Goal: Communication & Community: Answer question/provide support

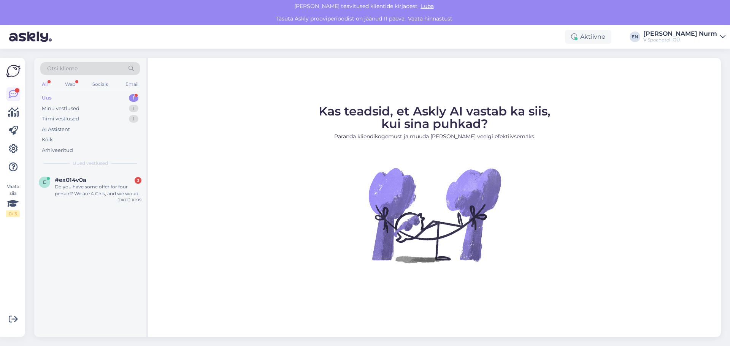
click at [86, 94] on div "Uus 1" at bounding box center [90, 98] width 100 height 11
click at [72, 82] on div "Web" at bounding box center [70, 84] width 13 height 10
click at [90, 192] on div "Do you have some offer for four person? We are 4 Girls, and we woud like stay i…" at bounding box center [98, 191] width 87 height 14
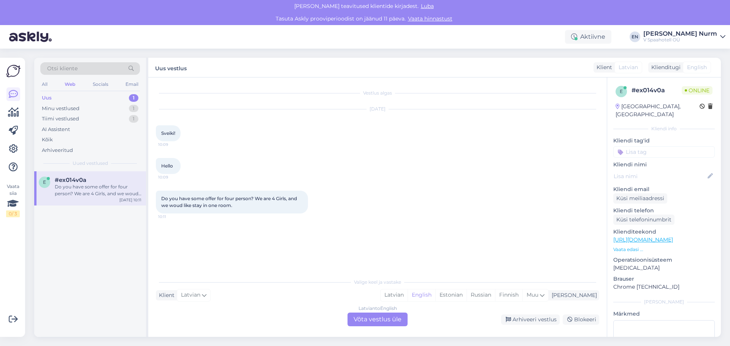
click at [372, 320] on div "Latvian to English Võta vestlus üle" at bounding box center [378, 320] width 60 height 14
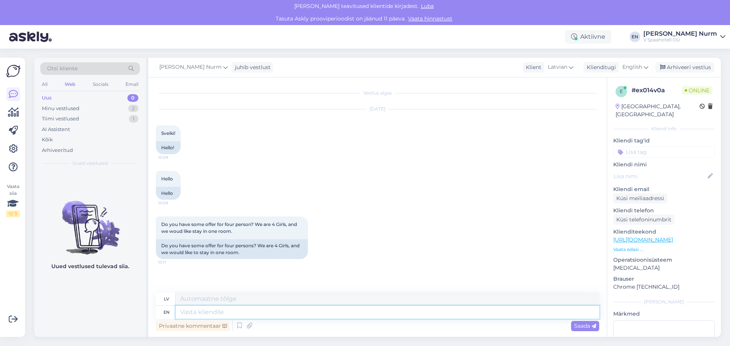
click at [197, 313] on textarea at bounding box center [388, 312] width 424 height 13
type textarea "Thnak y"
type textarea "Thnak"
type textarea "Thank yo"
type textarea "Paldies"
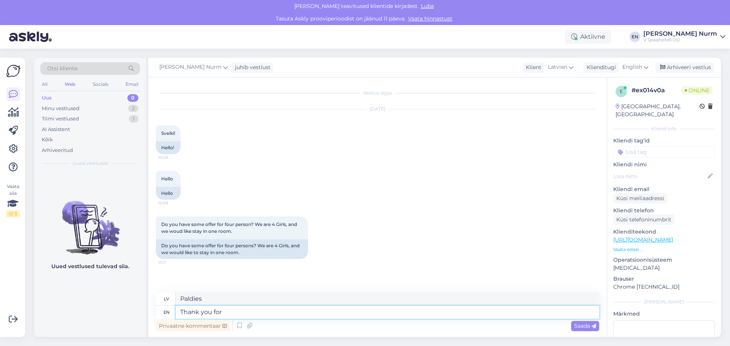
type textarea "Thank you for"
type textarea "Paldies par"
type textarea "Thank you for your"
type textarea "Paldies par jūsu"
type textarea "Thank you for your e-mail!"
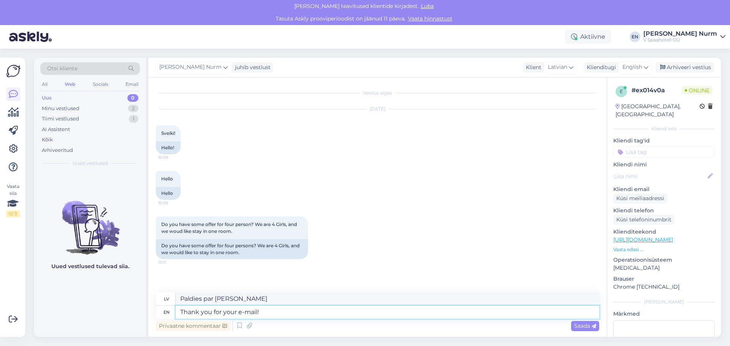
type textarea "Paldies par jūsu e-pastu!"
type textarea "Thank you for your e-mail! Su"
type textarea "Paldies par jūsu e-pastu! Su"
type textarea "Thank you for your e-mail! Sure,"
type textarea "Paldies par jūsu e-pastu! Protams."
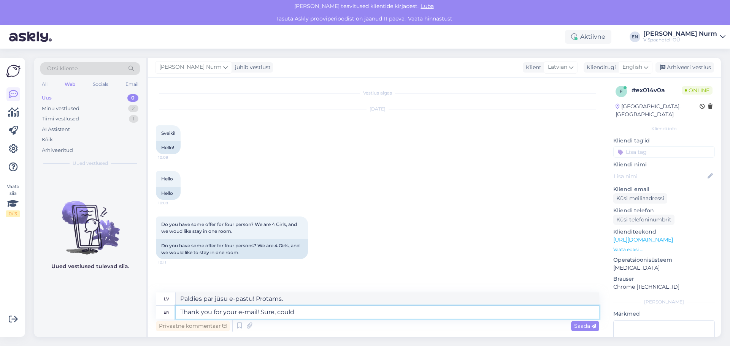
type textarea "Thank you for your e-mail! Sure, could"
type textarea "Paldies par jūsu e-pastu! Protams, varētu."
type textarea "Thank you for your e-mail! Sure, could y"
type textarea "Paldies par jūsu e-pastu! Protams, vai varētu?"
type textarea "Thank you for your e-mail! Sure, could"
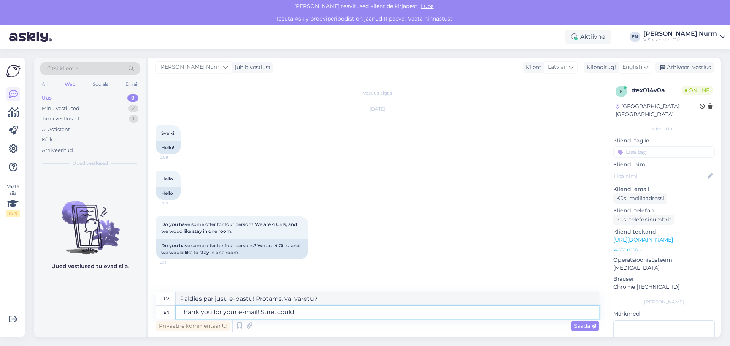
type textarea "Paldies par jūsu e-pastu! Protams, varētu."
type textarea "Thank you for your e-mail! Sure,"
type textarea "Paldies par jūsu e-pastu! Protams."
type textarea "Thank you for your e-mail! Sure!"
type textarea "Paldies par jūsu e-pastu! Protams!"
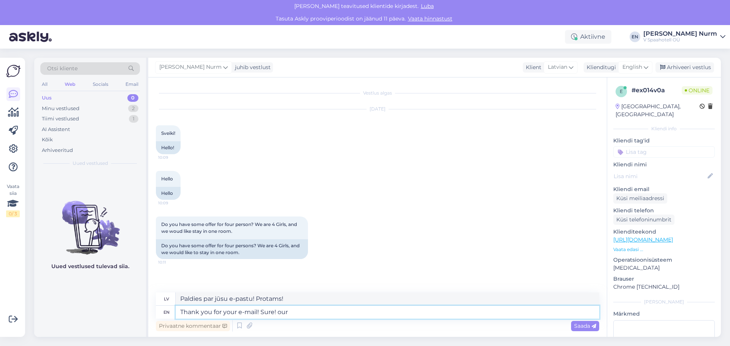
type textarea "Thank you for your e-mail! Sure! our h"
type textarea "Paldies par jūsu e-pastu! Protams! Mūsu"
type textarea "Thank you for your e-mail! Sure! our hotel"
type textarea "Paldies par jūsu e-pastu! Protams! Mūsu viesnīca"
type textarea "Thank you for your e-mail! Sure! our hotel rooms"
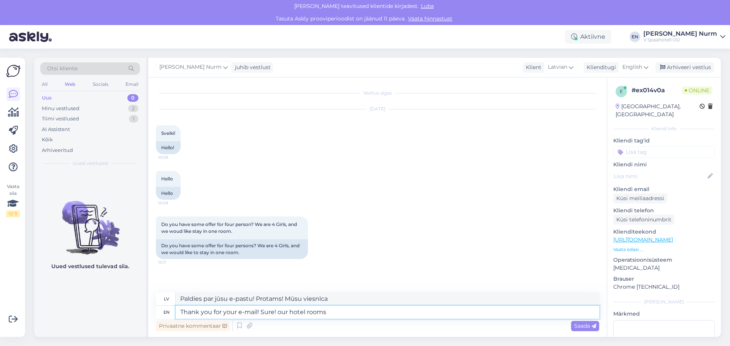
type textarea "Paldies par jūsu e-pastu! Protams! Mūsu viesnīcas numuriņi"
type textarea "Thank you for your e-mail! Sure! our hotel rooms can a"
type textarea "Paldies par jūsu e-pastu! Protams! Mūsu viesnīcu numuriņi ir pieejami."
type textarea "Thank you for your e-mail! Sure! our hotel rooms can accommodate u"
type textarea "Paldies par jūsu e-pastu! Protams! Mūsu viesnīcas numuri ir piemēroti izmitināš…"
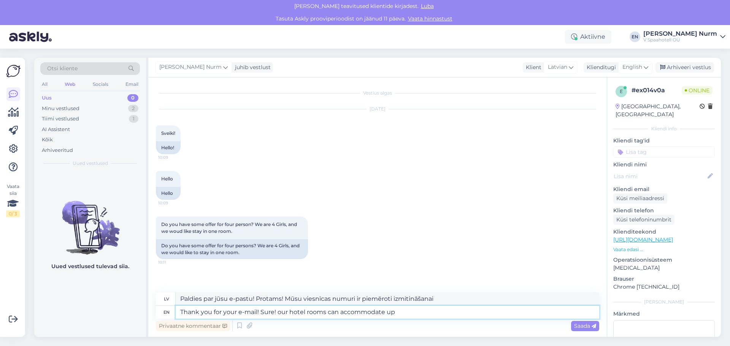
type textarea "Thank you for your e-mail! Sure! our hotel rooms can accommodate up"
type textarea "Paldies par jūsu e-pastu! Protams! Mūsu viesnīcas numuros var izmitināt līdz"
type textarea "Thank you for your e-mail! Sure! our hotel rooms can acc"
type textarea "Paldies par jūsu e-pastu! Protams! Mūsu viesnīcas numuri ir piemēroti izmitināš…"
type textarea "Thank you for your e-mail! Sure! our hotel room"
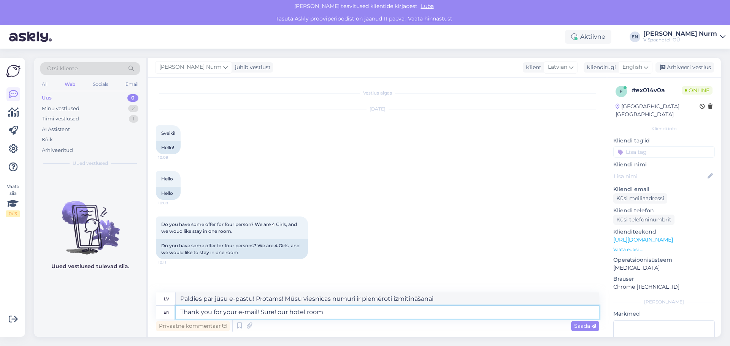
type textarea "Paldies par jūsu e-pastu! Protams! Mūsu viesnīcu numuriņi ir pieejami."
type textarea "Thank you for your e-mail! Sure! our hotel r"
type textarea "Paldies par jūsu e-pastu! Protams! Mūsu viesnīcas numuriņi"
type textarea "Thank you for your e-mail! Sure! our"
type textarea "Paldies par jūsu e-pastu! Protams! Mūsu viesnīca"
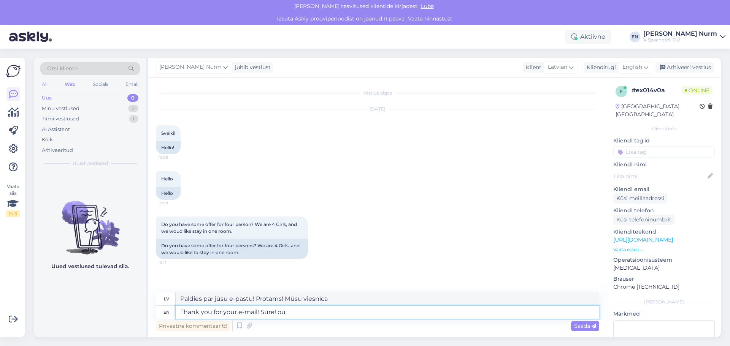
type textarea "Thank you for your e-mail! Sure! o"
type textarea "Paldies par jūsu e-pastu! Protams! Mūsu"
type textarea "Thank you for your e-mail! Sure!"
type textarea "Paldies par jūsu e-pastu! Protams!"
type textarea "Thank you for your e-mail! Sure!"
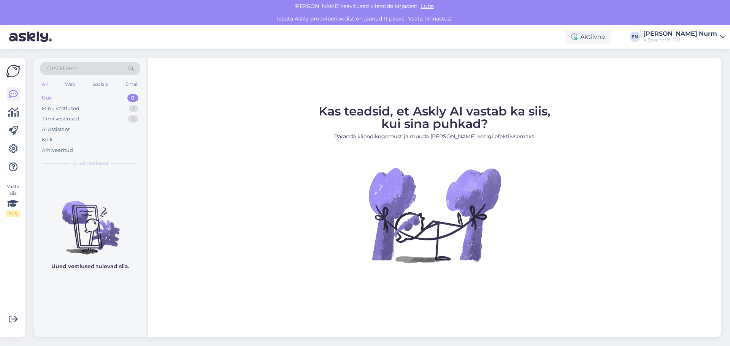
click at [87, 98] on div "Uus 0" at bounding box center [90, 98] width 100 height 11
click at [71, 109] on div "Minu vestlused" at bounding box center [61, 109] width 38 height 8
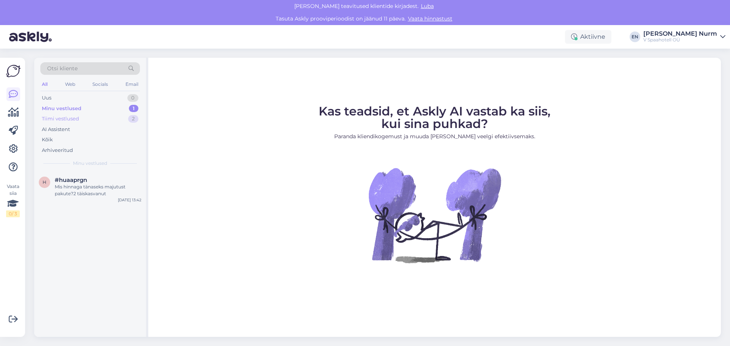
click at [71, 119] on div "Tiimi vestlused" at bounding box center [60, 119] width 37 height 8
click at [89, 189] on div "Do you have some offer for four person? We are 4 Girls, and we woud like stay i…" at bounding box center [98, 191] width 87 height 14
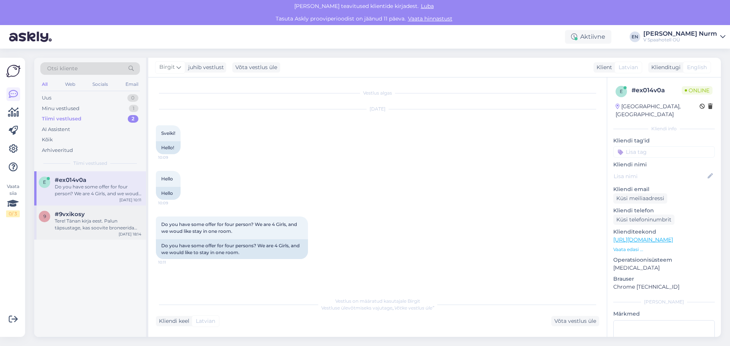
click at [82, 225] on div "Tere! Tänan kirja eest. Palun täpsustage, kas soovite broneerida spaakeskuses o…" at bounding box center [98, 225] width 87 height 14
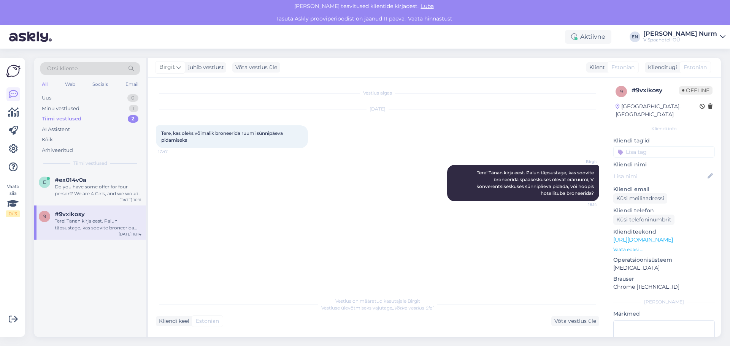
click at [420, 4] on span "Luba" at bounding box center [427, 6] width 17 height 7
click at [86, 189] on div "Do you have some offer for four person? We are 4 Girls, and we woud like stay i…" at bounding box center [98, 191] width 87 height 14
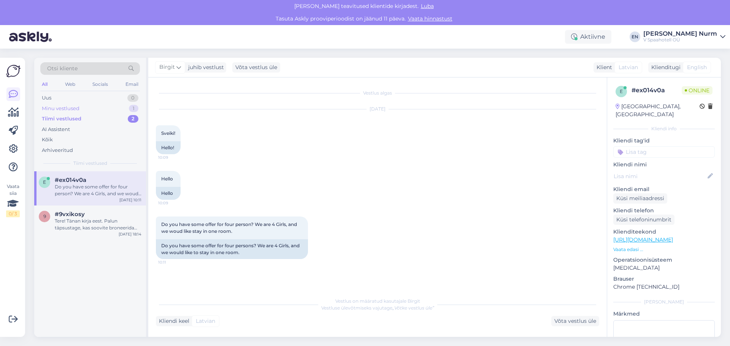
click at [49, 107] on div "Minu vestlused" at bounding box center [61, 109] width 38 height 8
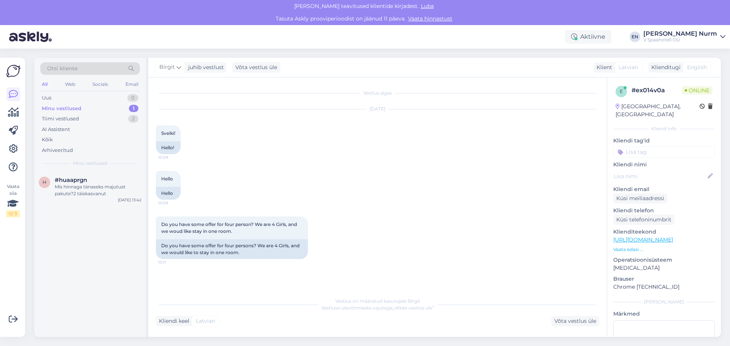
click at [14, 74] on img at bounding box center [13, 71] width 14 height 14
click at [14, 112] on icon at bounding box center [13, 112] width 11 height 9
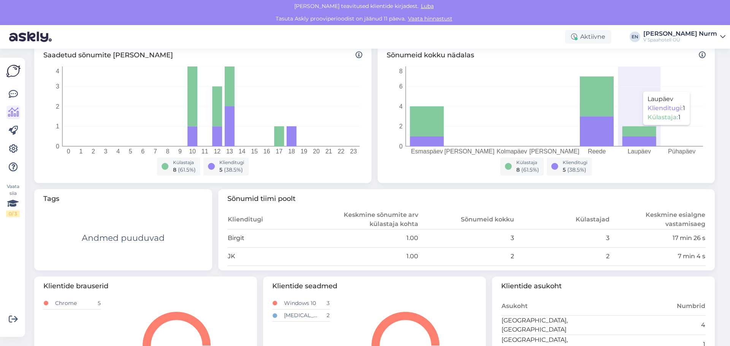
scroll to position [182, 0]
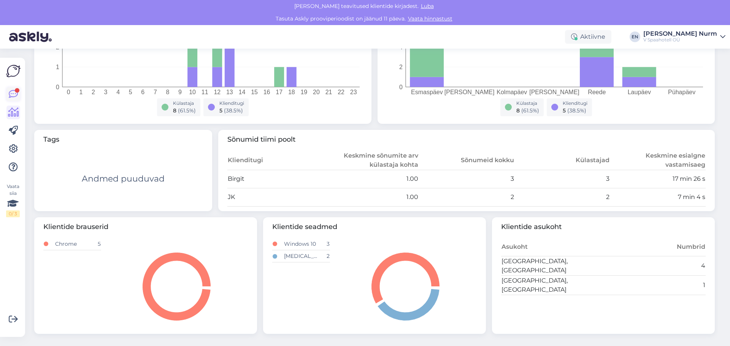
click at [16, 93] on icon at bounding box center [13, 94] width 9 height 9
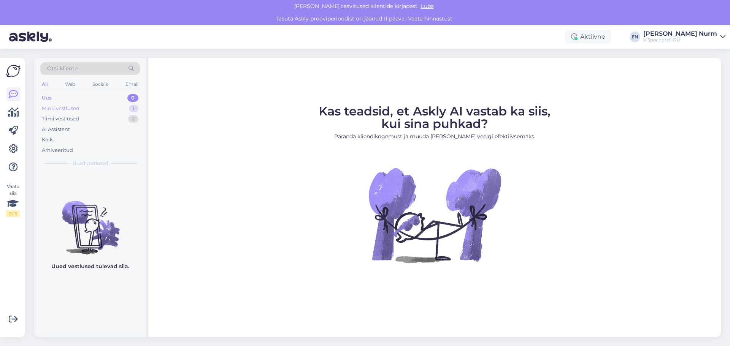
click at [57, 108] on div "Minu vestlused" at bounding box center [61, 109] width 38 height 8
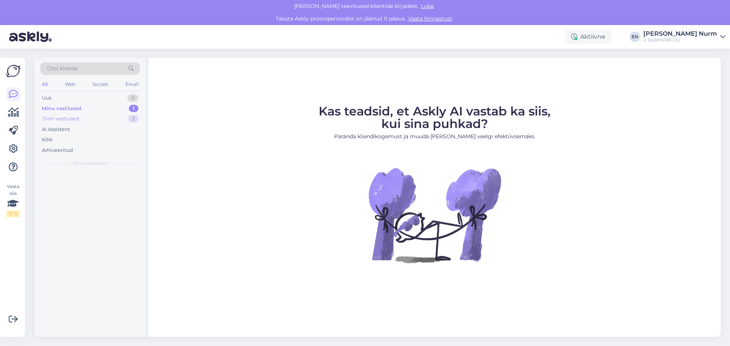
click at [67, 118] on div "Tiimi vestlused" at bounding box center [60, 119] width 37 height 8
click at [75, 81] on div "Web" at bounding box center [70, 84] width 13 height 10
click at [41, 83] on div "All" at bounding box center [44, 84] width 9 height 10
click at [140, 83] on div "Email" at bounding box center [132, 84] width 16 height 10
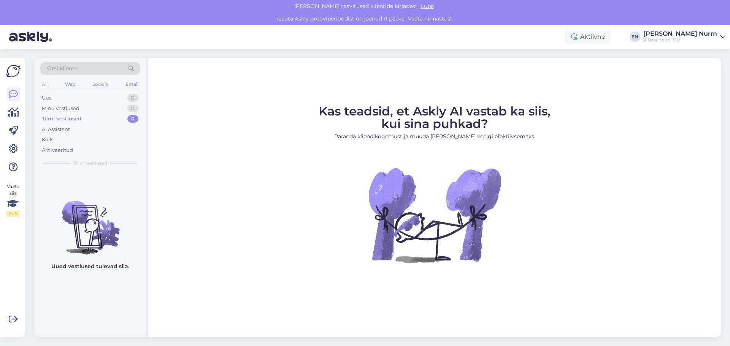
click at [99, 83] on div "Socials" at bounding box center [100, 84] width 19 height 10
click at [73, 83] on div "Web" at bounding box center [69, 84] width 13 height 10
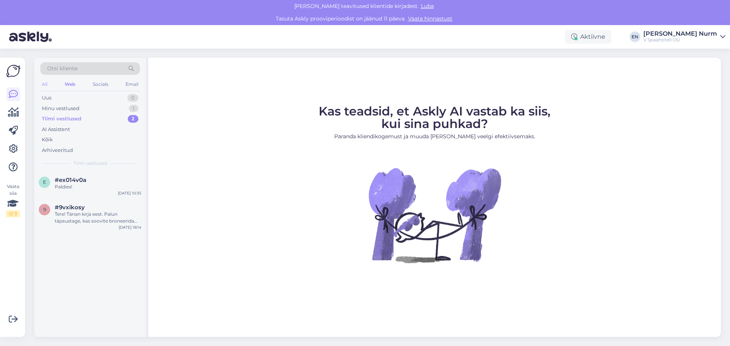
click at [43, 84] on div "All" at bounding box center [44, 84] width 9 height 10
click at [53, 116] on div "Tiimi vestlused" at bounding box center [62, 119] width 40 height 8
click at [56, 108] on div "Minu vestlused" at bounding box center [61, 109] width 38 height 8
click at [52, 98] on div "Uus 0" at bounding box center [90, 98] width 100 height 11
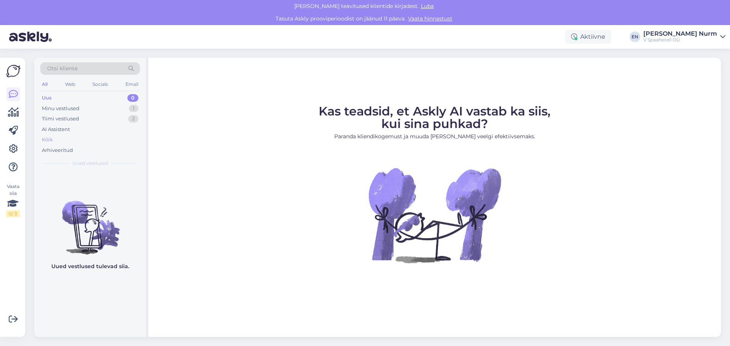
click at [49, 139] on div "Kõik" at bounding box center [47, 140] width 11 height 8
